Goal: Check status: Check status

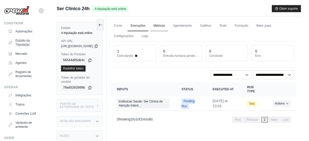
click at [153, 25] on link "Métricas" at bounding box center [158, 25] width 17 height 11
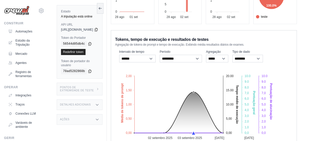
scroll to position [124, 0]
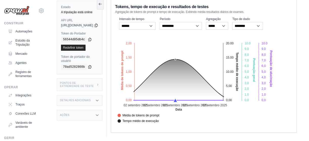
click at [130, 45] on foreignobject "Média de tokens de prompt Tempo médio de execução Pontuação Pontuação de alucin…" at bounding box center [197, 80] width 164 height 89
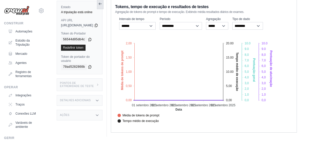
click at [103, 6] on button at bounding box center [100, 3] width 7 height 11
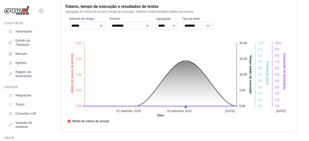
scroll to position [0, 0]
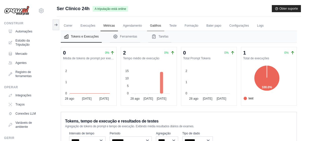
click at [153, 24] on link "Gatilhos" at bounding box center [155, 25] width 17 height 11
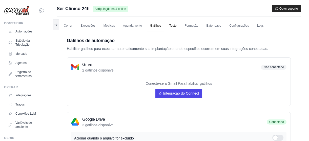
click at [153, 25] on link "Teste" at bounding box center [172, 25] width 13 height 11
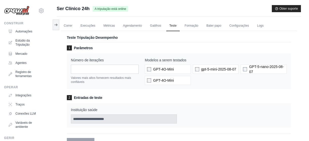
click at [153, 72] on div "Número de iterações * Valores mais altos fornecem resultados mais confiáveis Mo…" at bounding box center [179, 70] width 224 height 35
click at [153, 25] on link "Formação" at bounding box center [192, 25] width 20 height 11
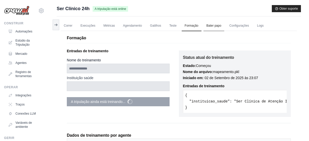
click at [153, 24] on link "Bater papo" at bounding box center [213, 25] width 21 height 11
click at [68, 23] on link "Correr" at bounding box center [68, 25] width 15 height 11
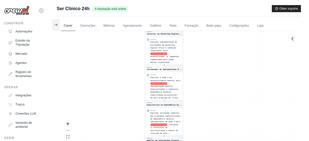
drag, startPoint x: 212, startPoint y: 69, endPoint x: 213, endPoint y: 138, distance: 69.3
click at [153, 72] on div "Agente Coordenador de Implementação M... Tarefa Executar a FASE 1 do desenvolvi…" at bounding box center [179, 91] width 236 height 120
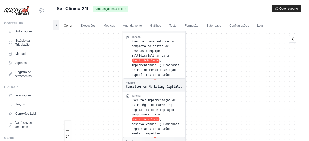
drag, startPoint x: 214, startPoint y: 140, endPoint x: 217, endPoint y: 151, distance: 11.2
click at [153, 72] on html "[EMAIL_ADDRESS][DOMAIN_NAME] Settings Construir Automações Estúdio da Tripulaçã…" at bounding box center [154, 81] width 309 height 162
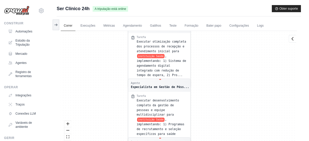
drag, startPoint x: 208, startPoint y: 102, endPoint x: 213, endPoint y: 126, distance: 25.0
click at [153, 72] on div "Agente Coordenador de Implementação M... Tarefa Executar a FASE 1 do desenvolvi…" at bounding box center [179, 91] width 236 height 120
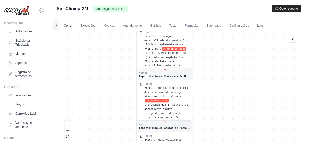
drag, startPoint x: 213, startPoint y: 77, endPoint x: 211, endPoint y: 113, distance: 36.5
click at [153, 72] on div "Agente Coordenador de Implementação M... Tarefa Executar a FASE 1 do desenvolvi…" at bounding box center [179, 91] width 236 height 120
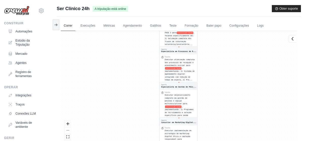
drag, startPoint x: 120, startPoint y: 73, endPoint x: 115, endPoint y: 32, distance: 41.8
click at [115, 32] on div "Agente Coordenador de Implementação M... Tarefa Executar a FASE 1 do desenvolvi…" at bounding box center [179, 91] width 236 height 120
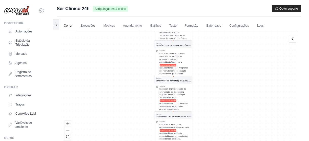
click at [71, 26] on link "Correr" at bounding box center [68, 25] width 15 height 11
click at [85, 25] on link "Execuções" at bounding box center [87, 25] width 21 height 11
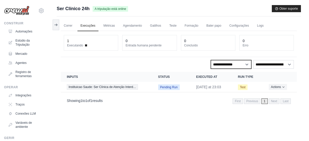
click at [153, 61] on select "**********" at bounding box center [231, 64] width 40 height 9
click at [153, 64] on select "**********" at bounding box center [273, 64] width 40 height 9
click at [153, 6] on div "Ser Clínico 24h A tripulação está online Obter suporte" at bounding box center [179, 8] width 244 height 7
click at [153, 26] on link "Configurações" at bounding box center [239, 25] width 26 height 11
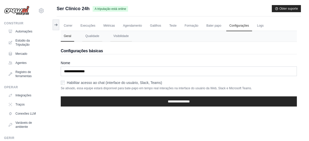
click at [153, 72] on div "Correr Execuções Métricas Agendamento Gatilhos Teste Formação Bater papo Config…" at bounding box center [179, 86] width 244 height 141
click at [70, 23] on link "Correr" at bounding box center [68, 25] width 15 height 11
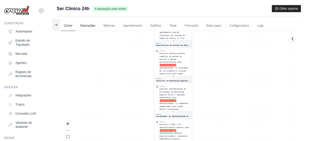
click at [89, 28] on link "Execuções" at bounding box center [87, 25] width 21 height 11
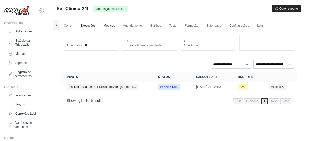
click at [113, 25] on link "Métricas" at bounding box center [108, 25] width 17 height 11
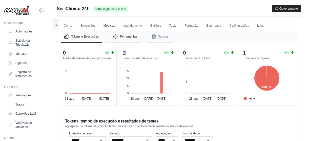
click at [123, 34] on button "Ferramentas" at bounding box center [125, 37] width 30 height 12
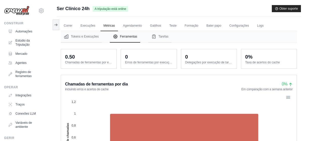
click at [153, 72] on div "Chamadas de ferramentas por dia incluindo erros e acertos de cache 0% Em compar…" at bounding box center [179, 139] width 236 height 129
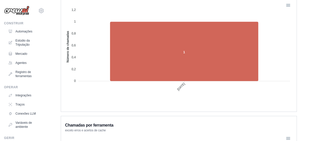
scroll to position [23, 0]
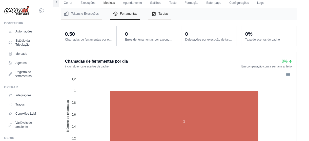
click at [153, 15] on font "Tarefas" at bounding box center [163, 14] width 10 height 4
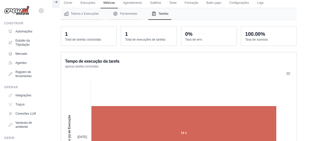
click at [153, 72] on foreignobject at bounding box center [178, 133] width 227 height 126
